Goal: Transaction & Acquisition: Book appointment/travel/reservation

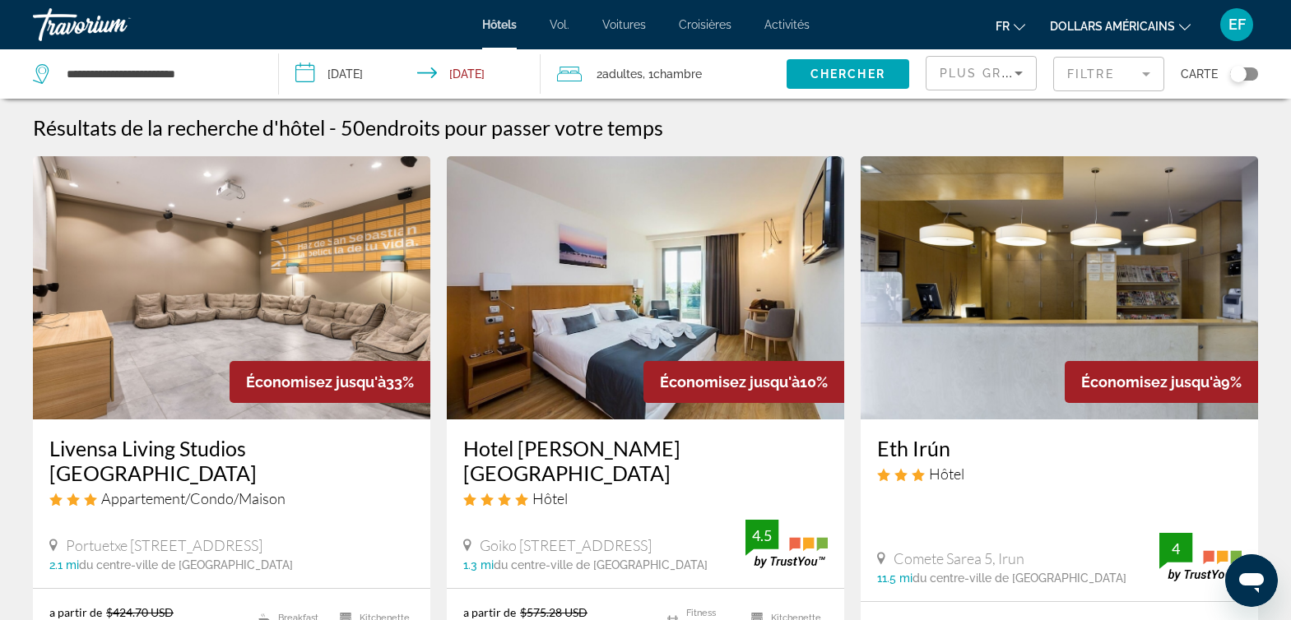
click at [1118, 19] on button "dollars américains USD ($) MXN ([GEOGRAPHIC_DATA]$) CAD ($ CA) GBP (£) EUR (€) …" at bounding box center [1120, 26] width 141 height 24
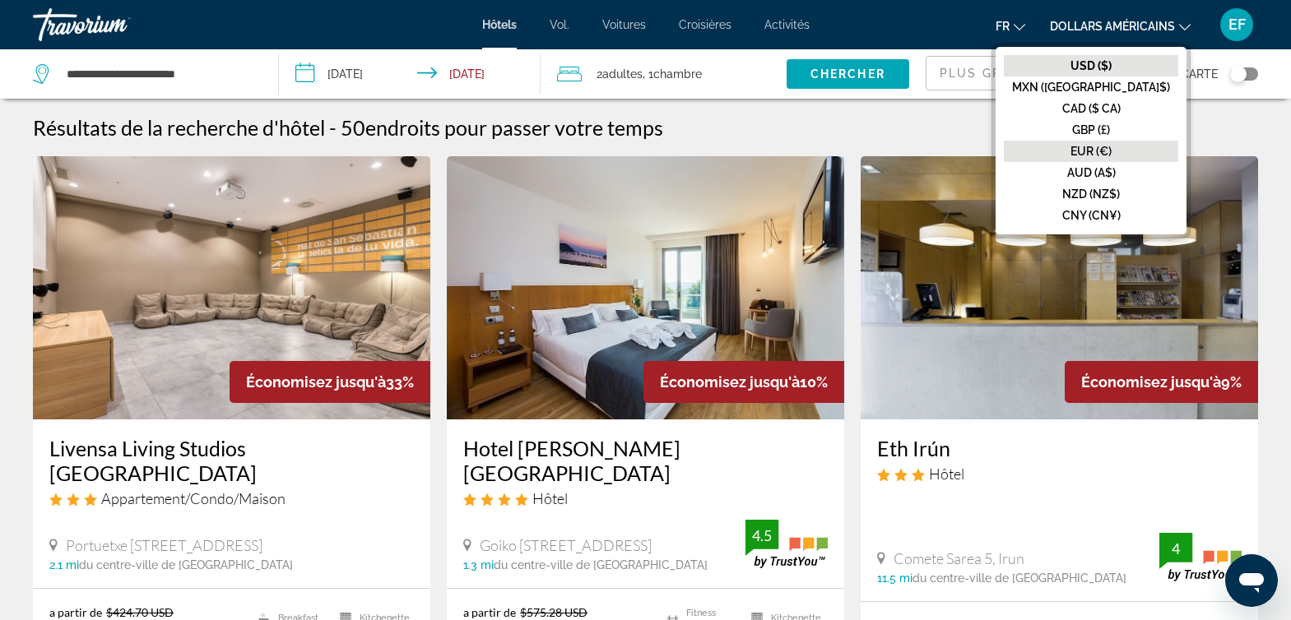
click at [1111, 155] on font "EUR (€)" at bounding box center [1090, 151] width 41 height 13
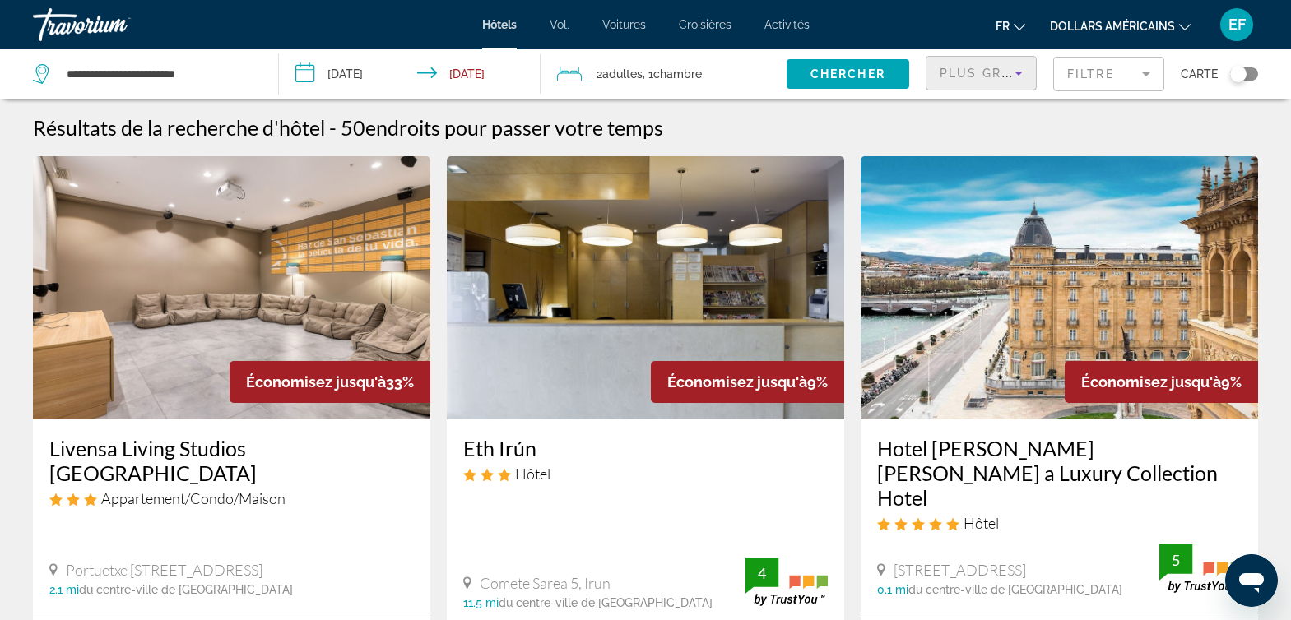
click at [978, 77] on span "Plus grandes économies" at bounding box center [1037, 73] width 197 height 13
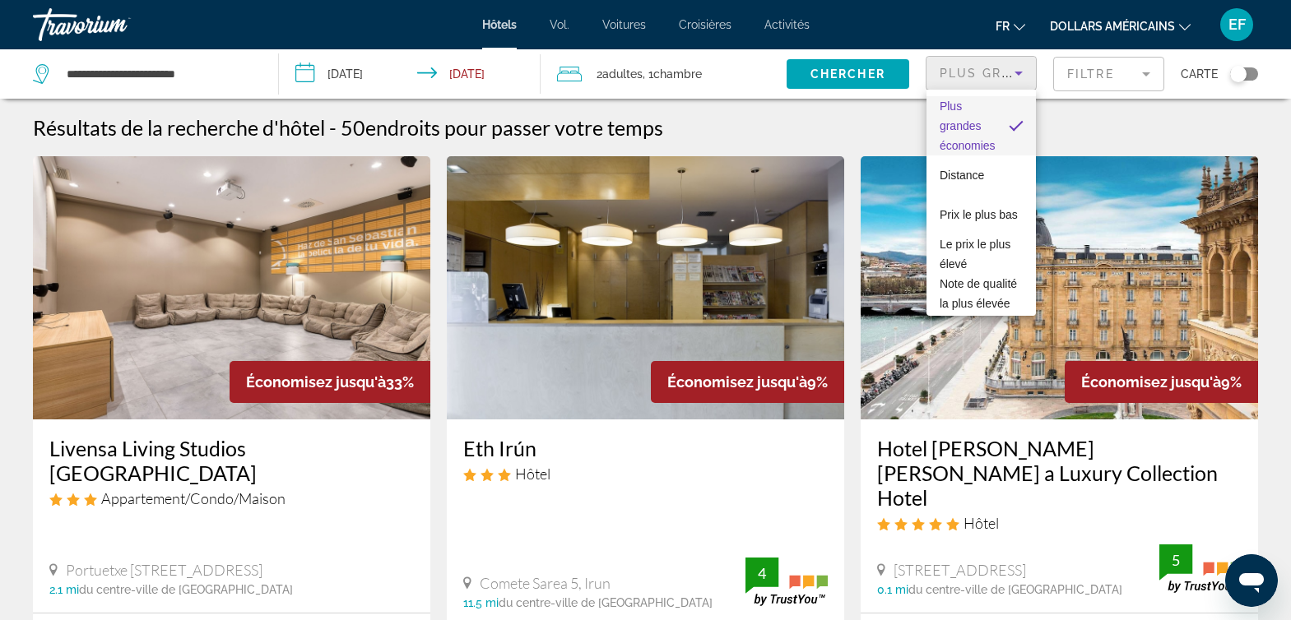
click at [965, 128] on font "Plus grandes économies" at bounding box center [967, 126] width 56 height 53
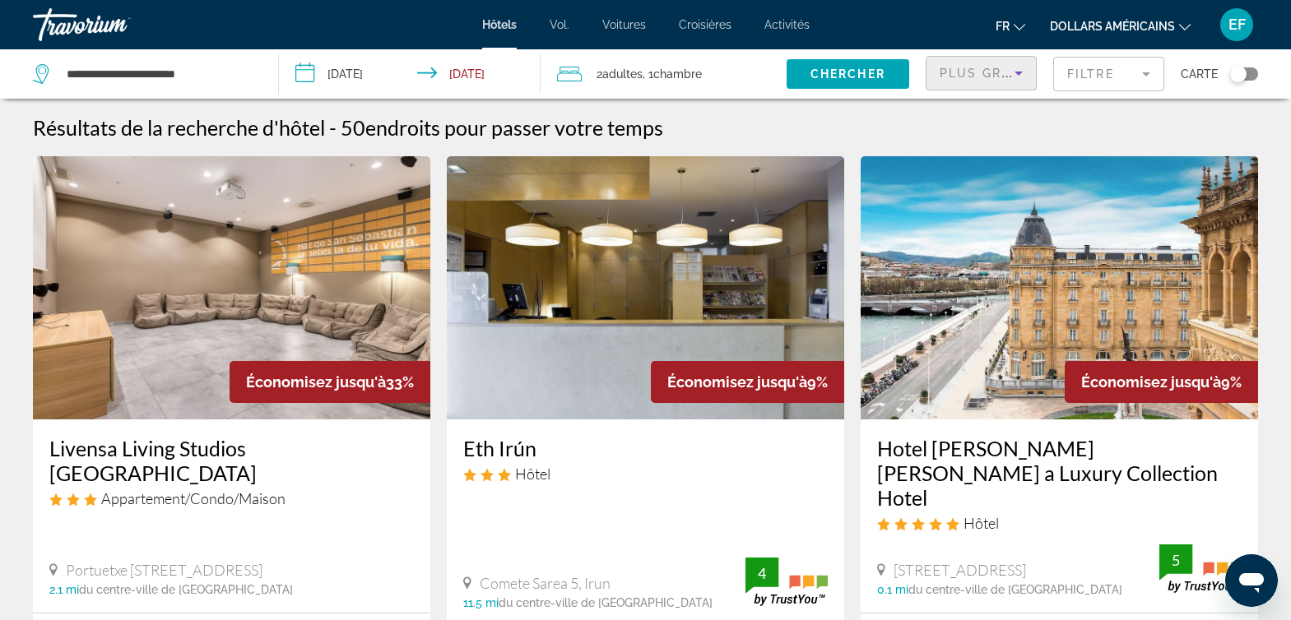
click at [1011, 80] on icon "Sort by" at bounding box center [1018, 73] width 20 height 20
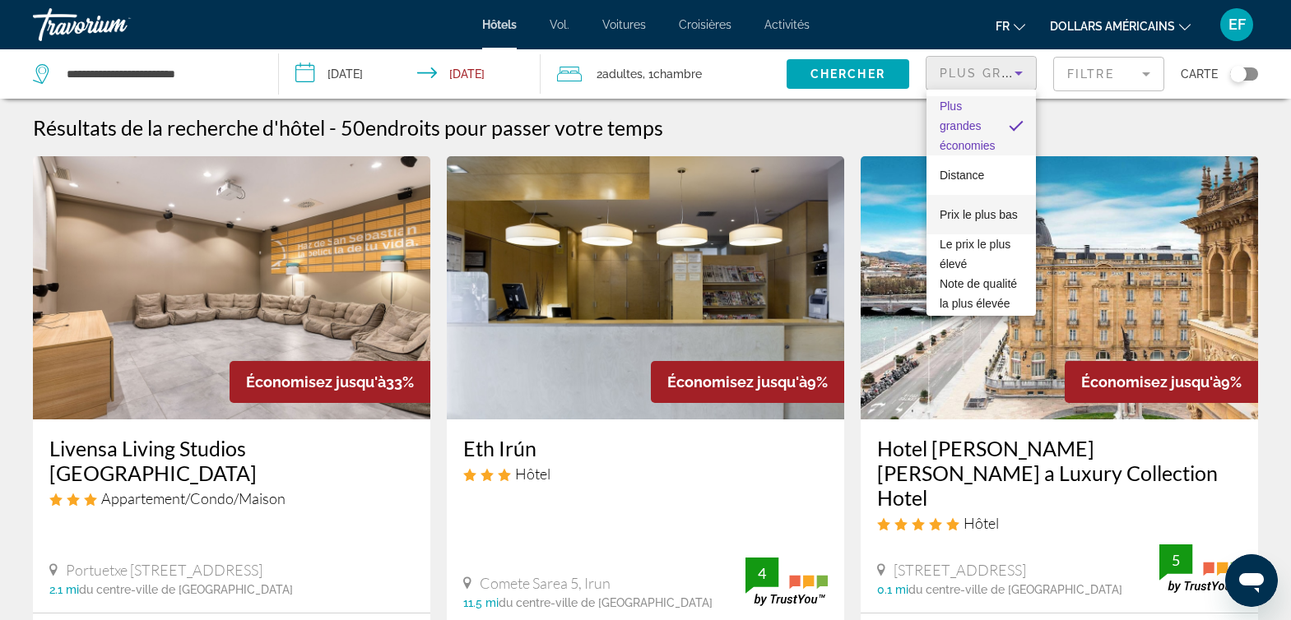
click at [988, 208] on font "Prix ​​le plus bas" at bounding box center [978, 214] width 78 height 13
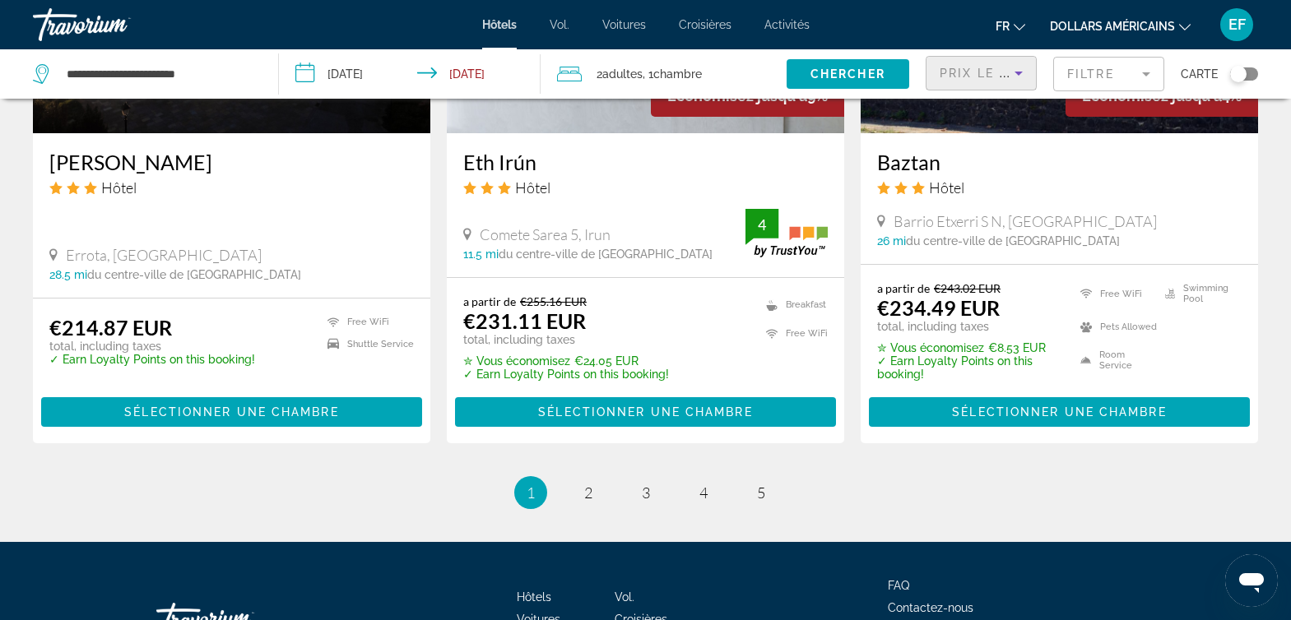
scroll to position [2212, 0]
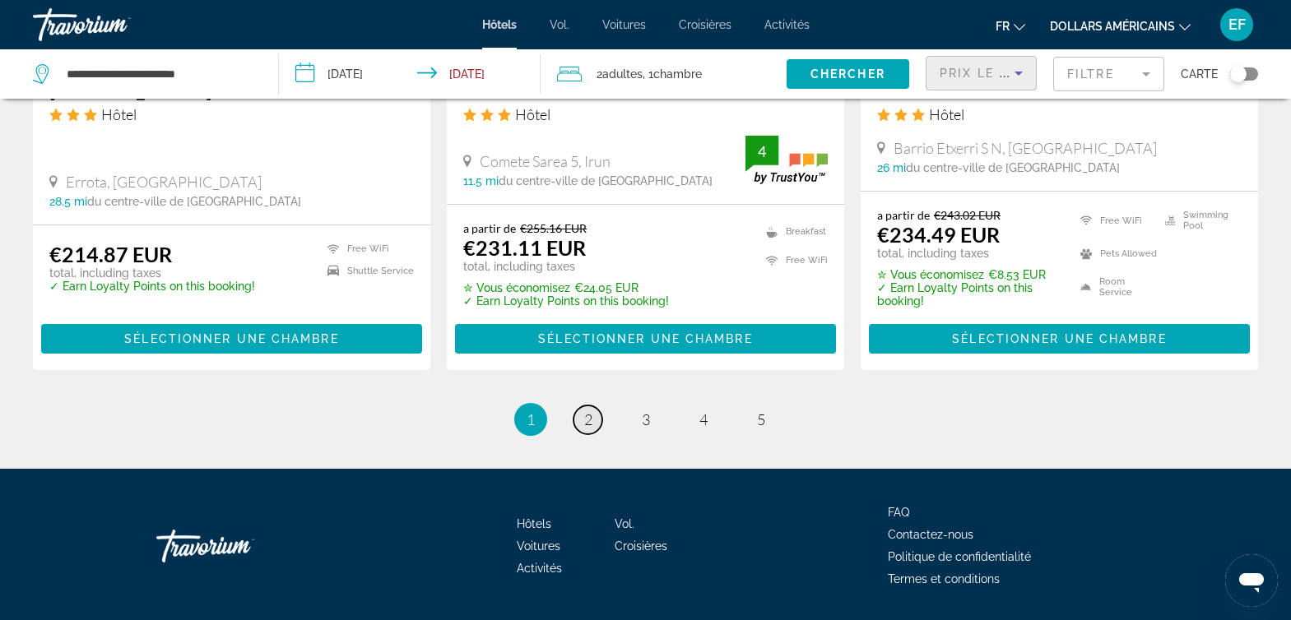
click at [588, 410] on span "2" at bounding box center [588, 419] width 8 height 18
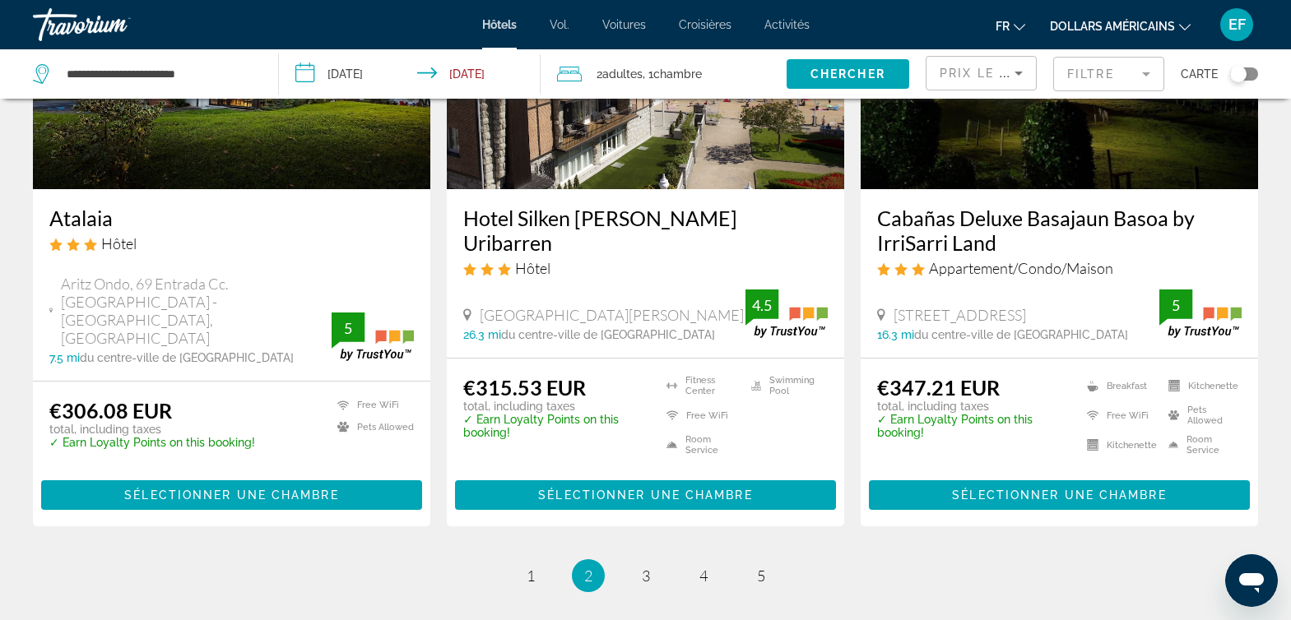
scroll to position [1754, 0]
